Goal: Task Accomplishment & Management: Complete application form

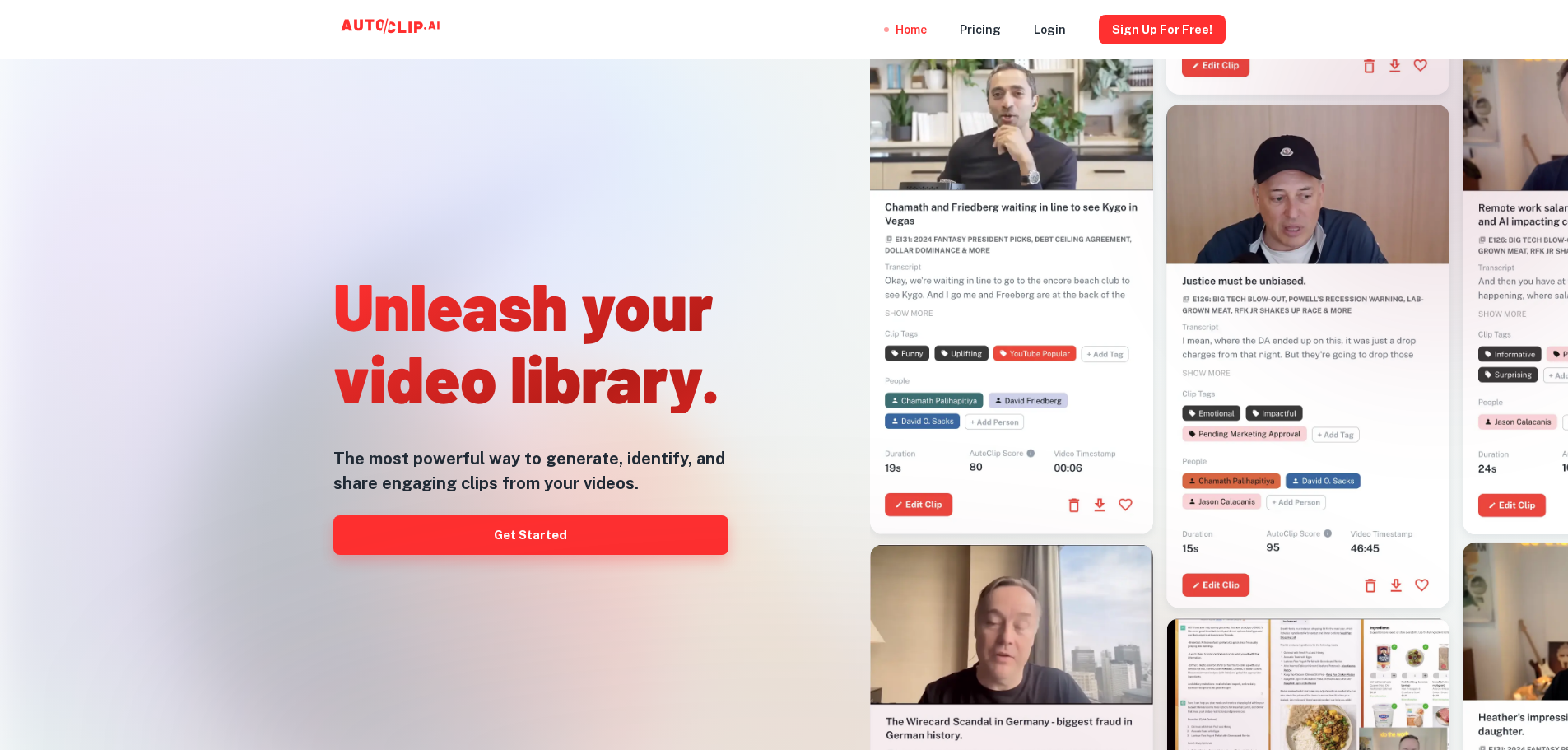
click at [582, 544] on link "Get Started" at bounding box center [531, 535] width 395 height 40
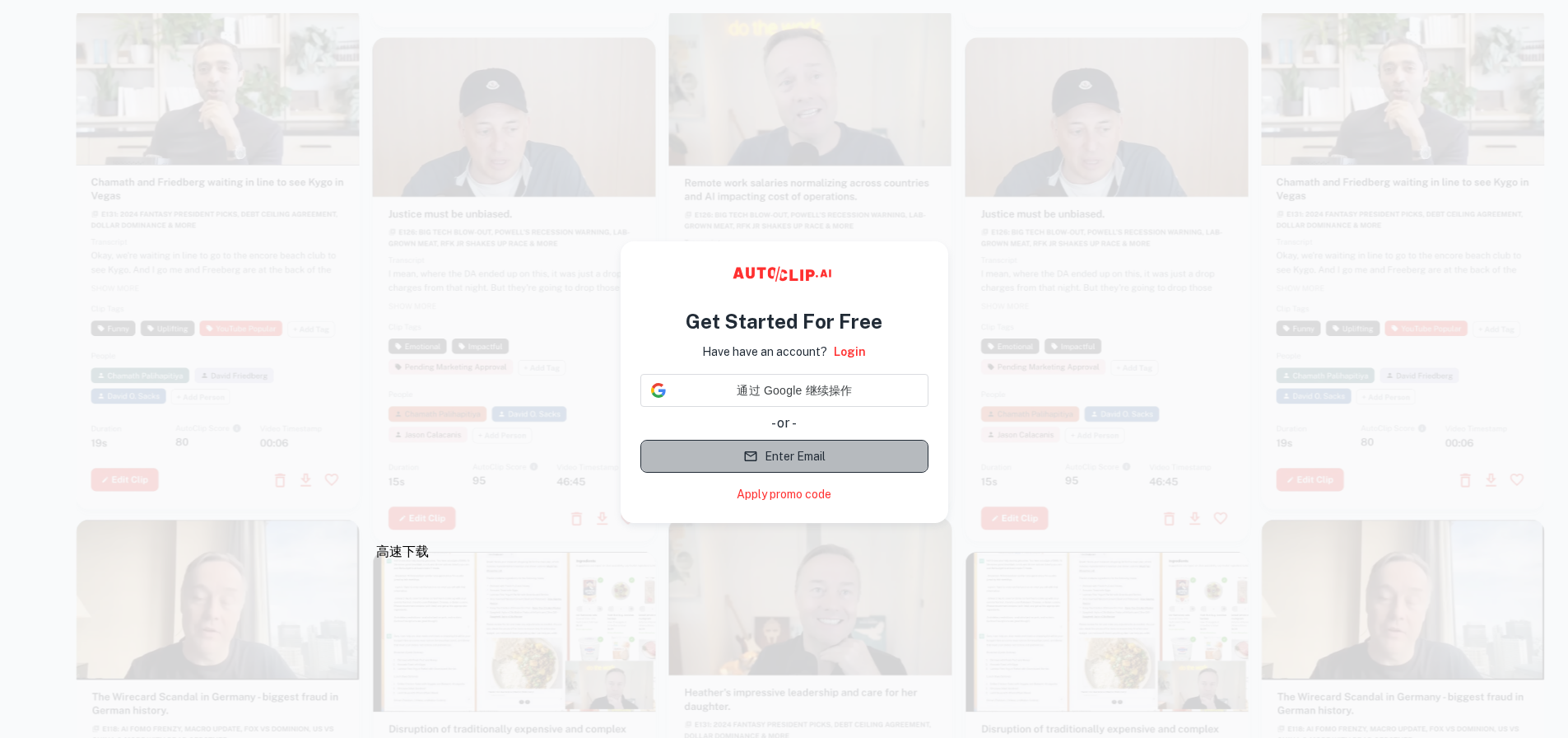
click at [765, 458] on button "Enter Email" at bounding box center [784, 457] width 288 height 33
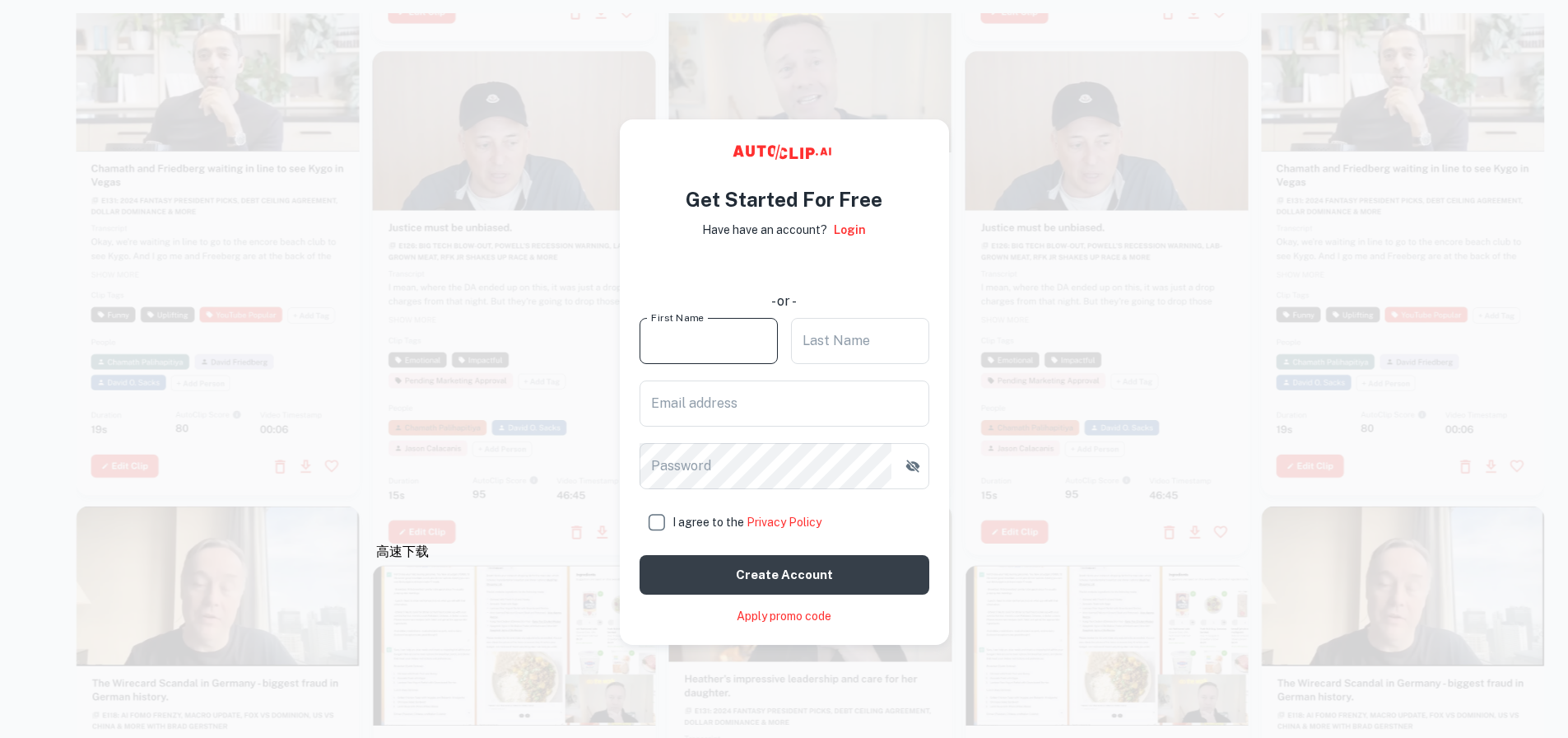
click at [704, 343] on input "First Name" at bounding box center [708, 341] width 139 height 46
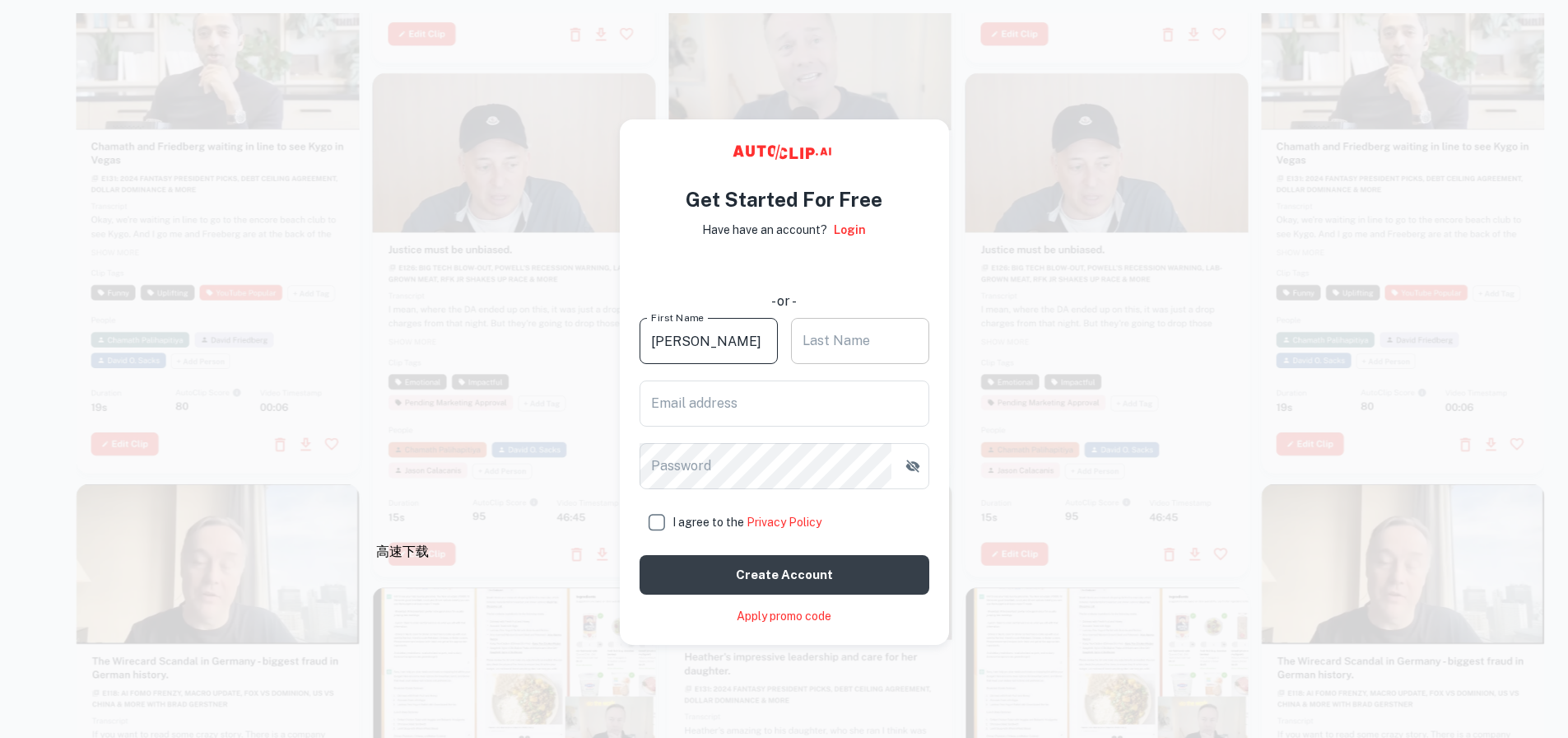
type input "[PERSON_NAME]"
click at [902, 341] on input "Last Name" at bounding box center [860, 341] width 139 height 46
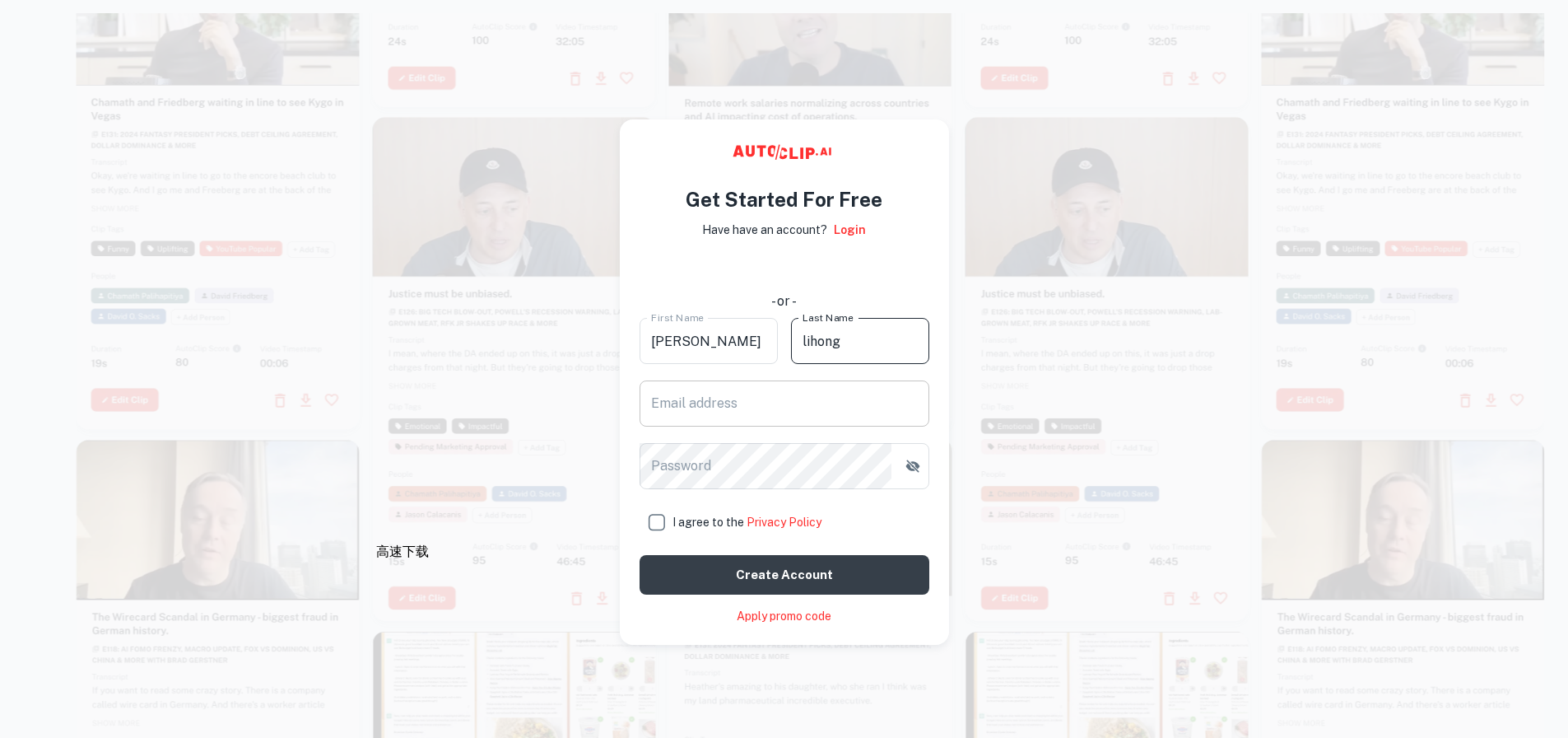
type input "lihong"
click at [829, 385] on input "Email address" at bounding box center [784, 403] width 289 height 46
type input "[EMAIL_ADDRESS][DOMAIN_NAME]"
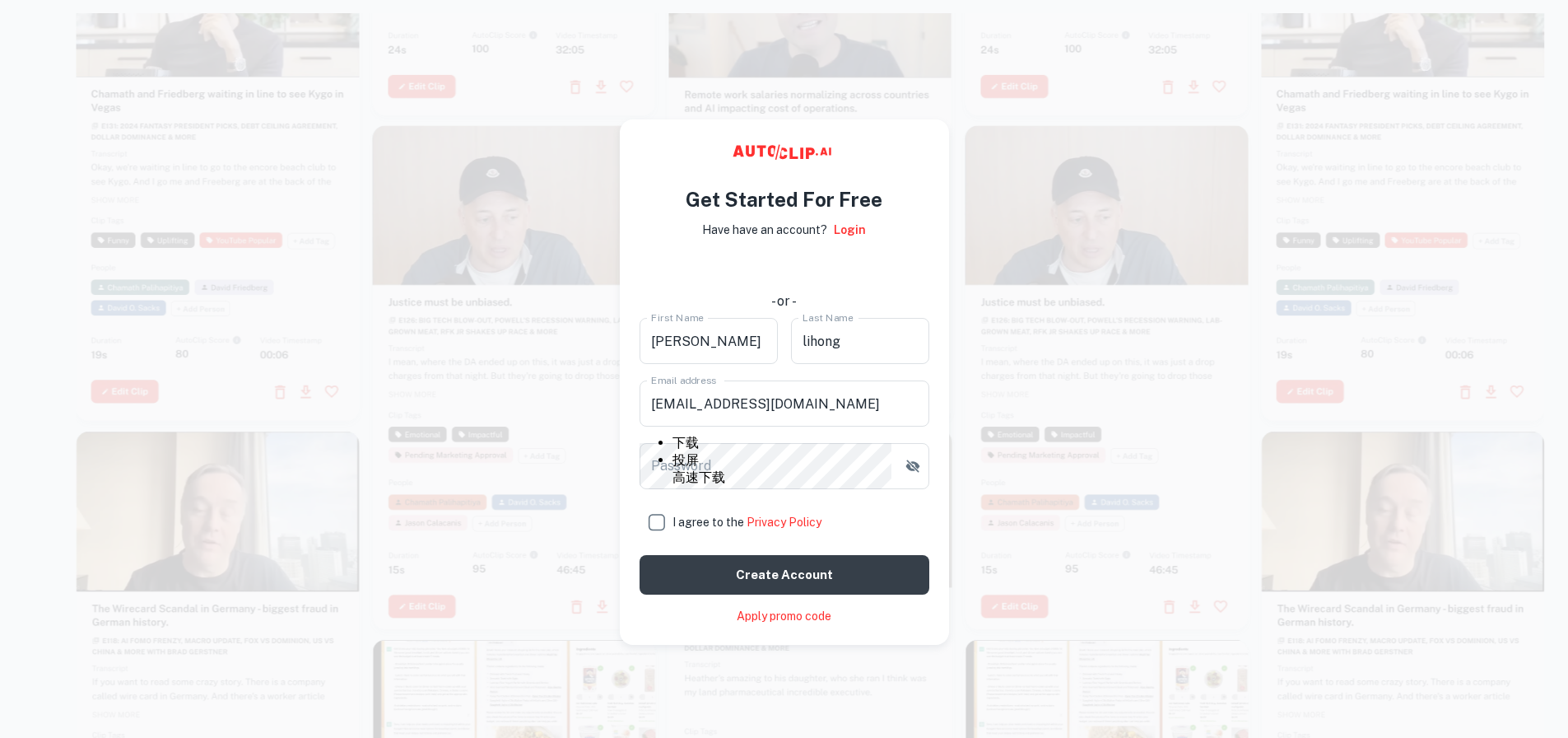
click at [726, 470] on div "下载 投屏" at bounding box center [698, 452] width 52 height 35
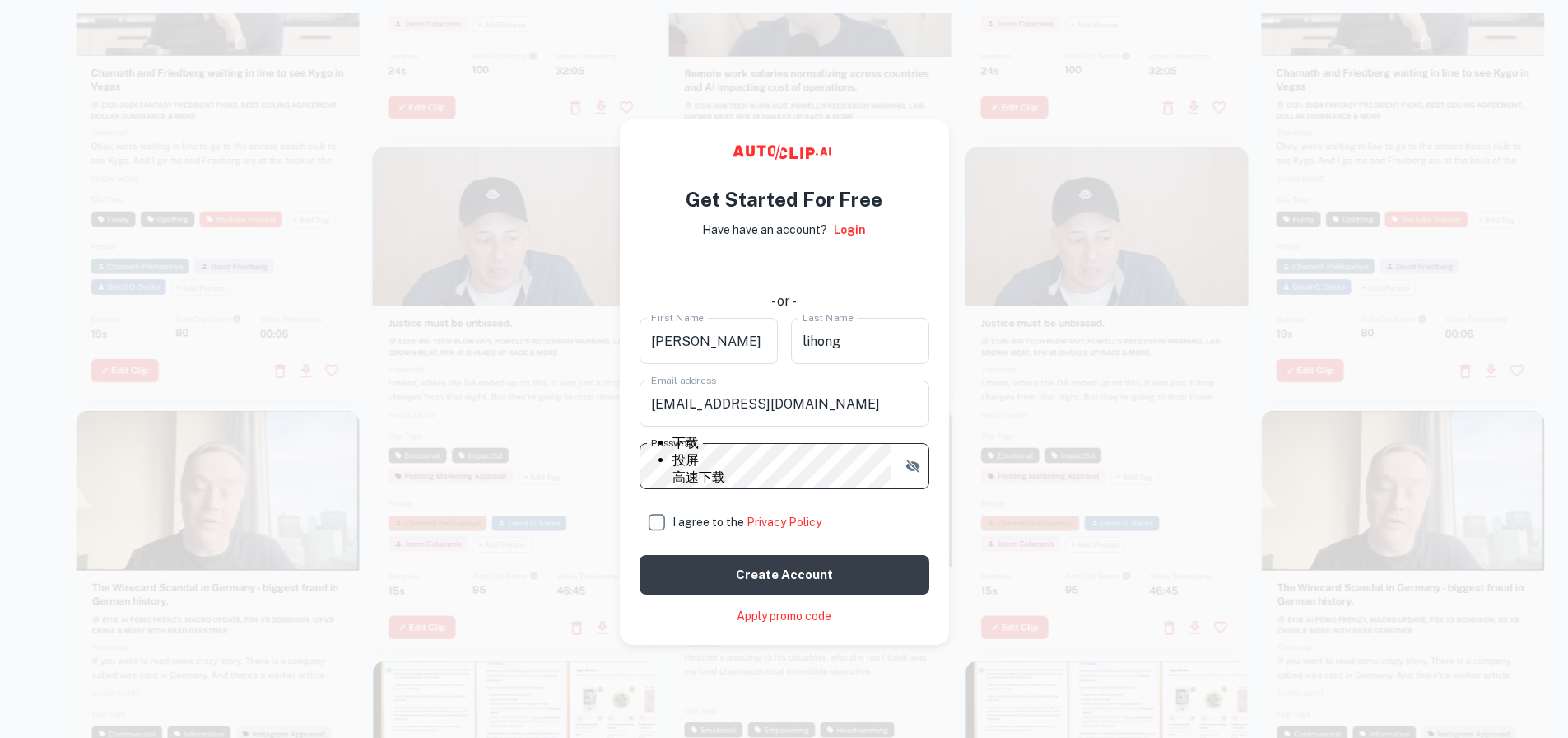
click at [856, 512] on label "I agree to the Privacy Policy" at bounding box center [784, 522] width 289 height 33
click at [672, 512] on input "I agree to the Privacy Policy" at bounding box center [656, 522] width 33 height 33
checkbox input "true"
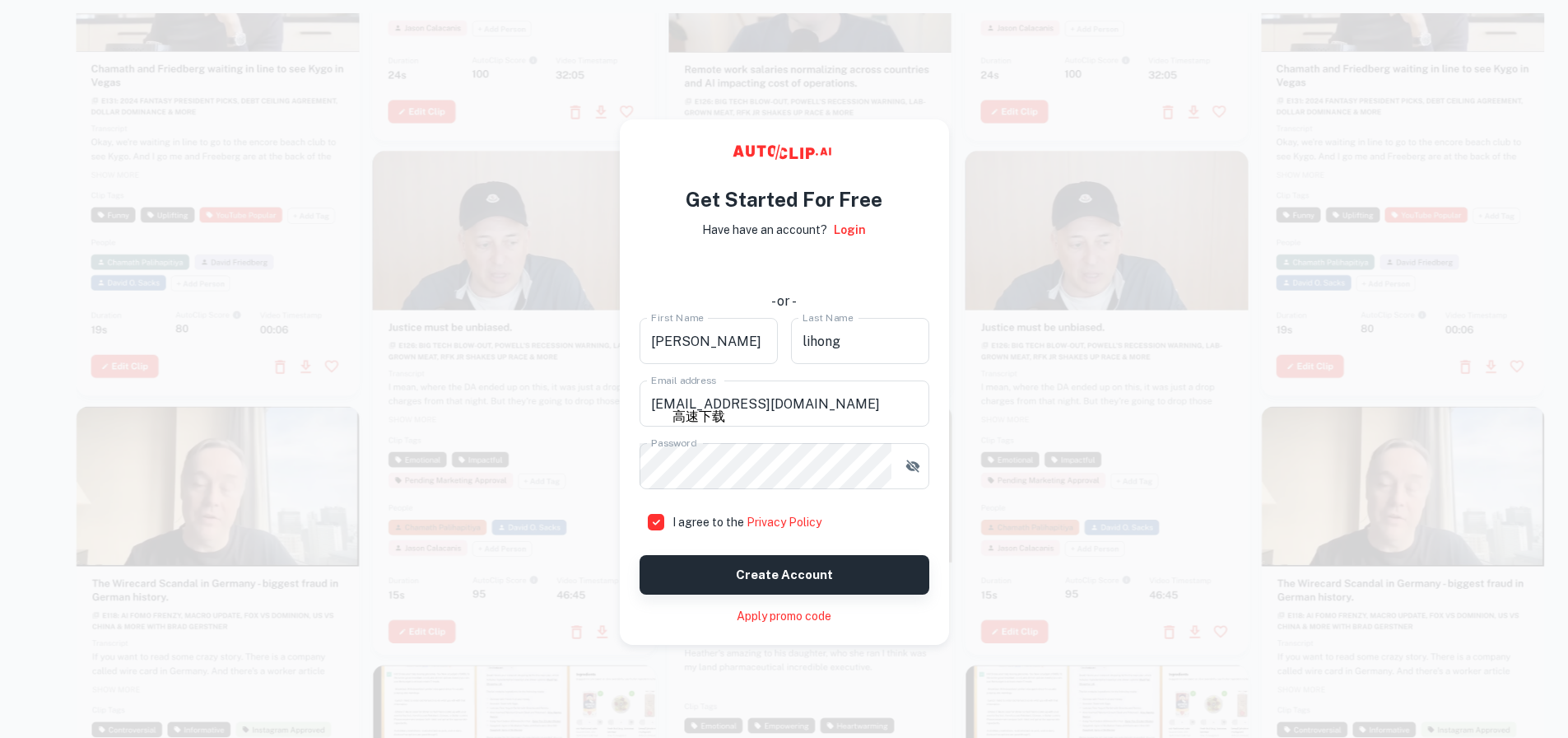
click at [740, 572] on button "Create account" at bounding box center [784, 574] width 289 height 40
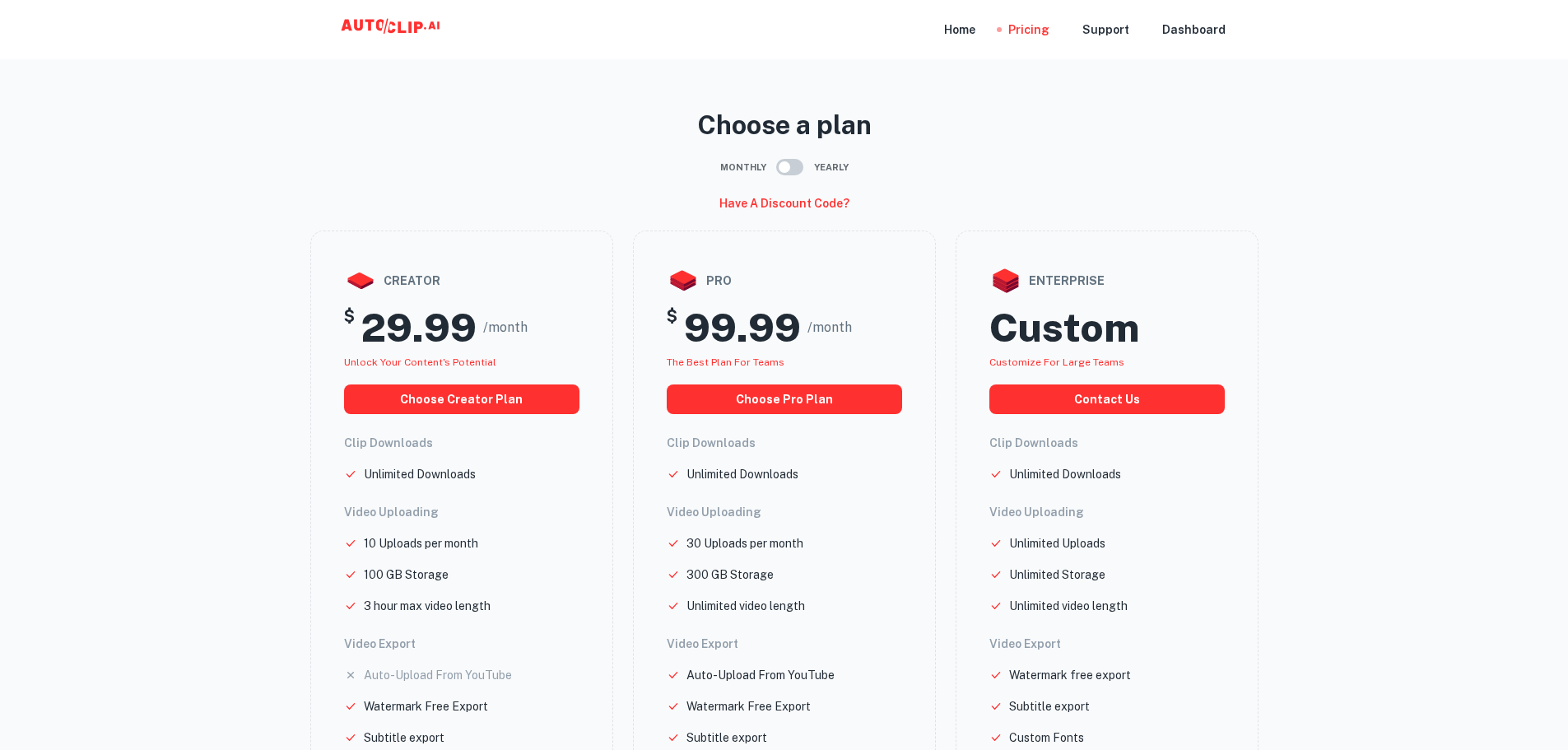
click at [950, 29] on div "Home Pricing Support Dashboard" at bounding box center [784, 29] width 987 height 60
